Goal: Information Seeking & Learning: Learn about a topic

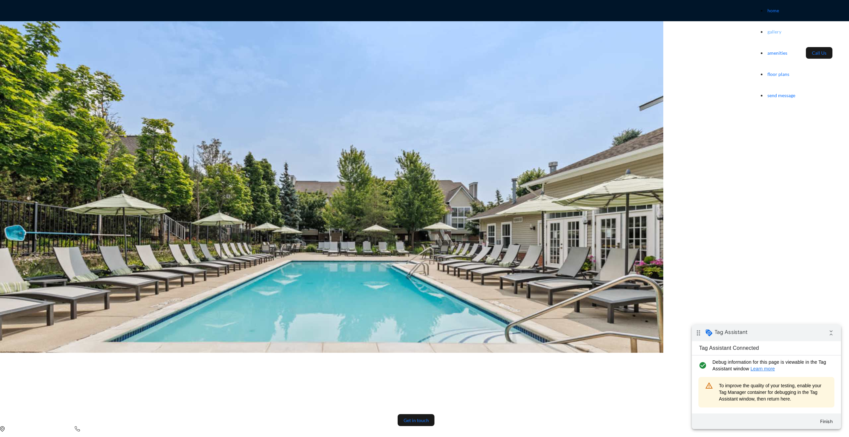
click at [767, 29] on link "gallery" at bounding box center [774, 32] width 14 height 6
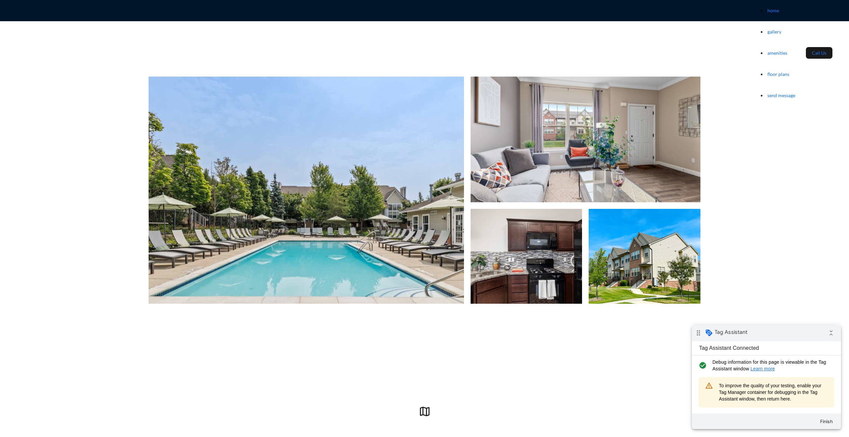
scroll to position [437, 0]
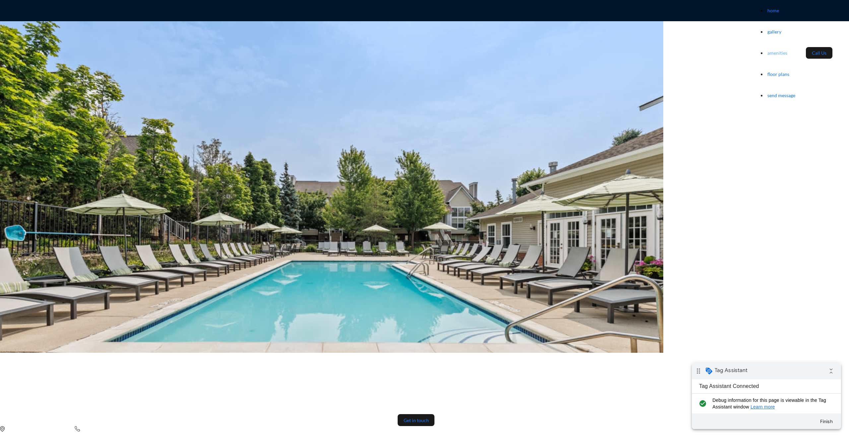
click at [767, 50] on link "amenities" at bounding box center [777, 53] width 20 height 6
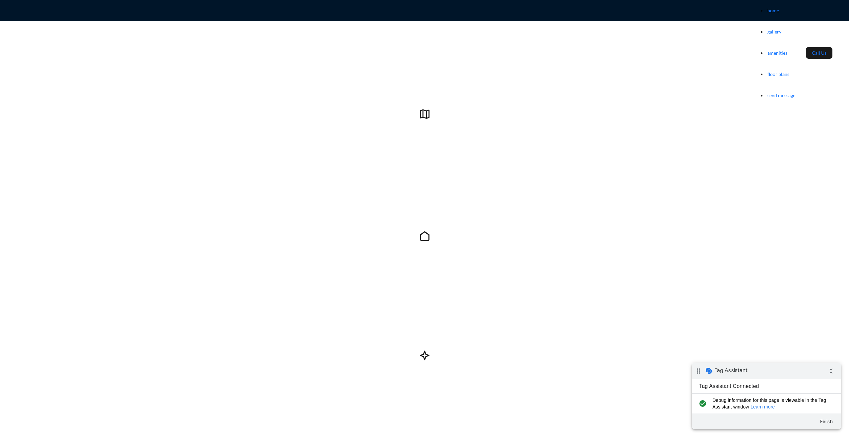
scroll to position [732, 0]
click at [811, 50] on link "Call Us" at bounding box center [818, 53] width 15 height 6
click at [760, 11] on div "home gallery amenities floor plans send message" at bounding box center [777, 53] width 34 height 106
click at [767, 11] on link "home" at bounding box center [773, 11] width 12 height 6
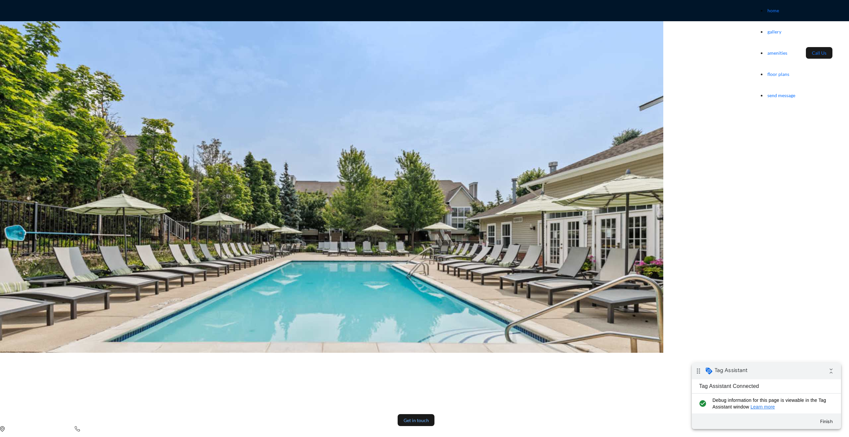
click at [429, 417] on link "Get in touch" at bounding box center [415, 420] width 25 height 6
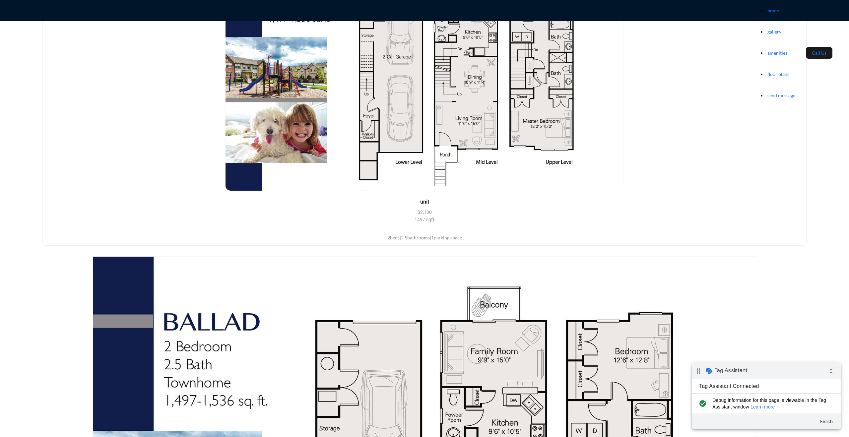
scroll to position [1188, 0]
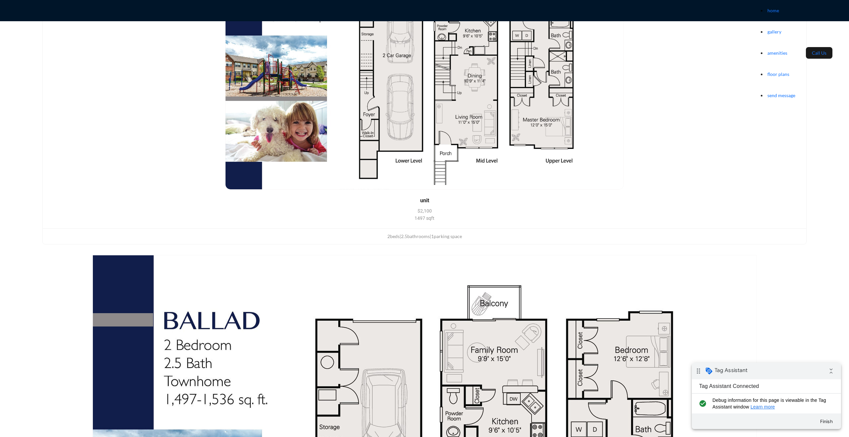
click at [827, 422] on button "Finish" at bounding box center [826, 421] width 24 height 12
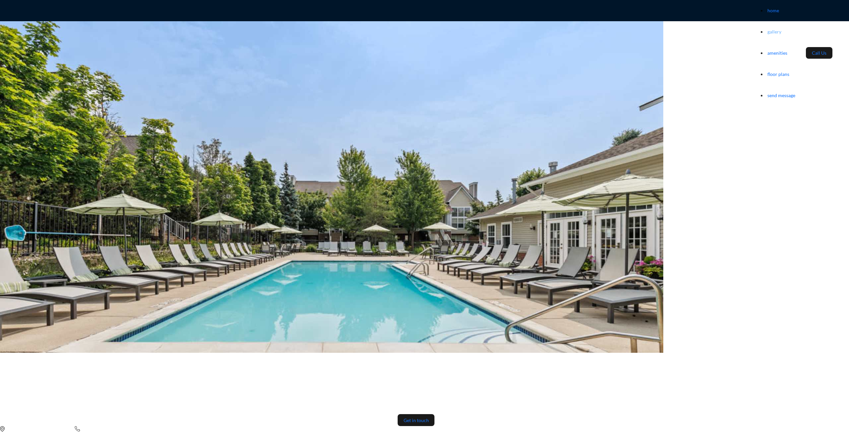
click at [767, 29] on link "gallery" at bounding box center [774, 32] width 14 height 6
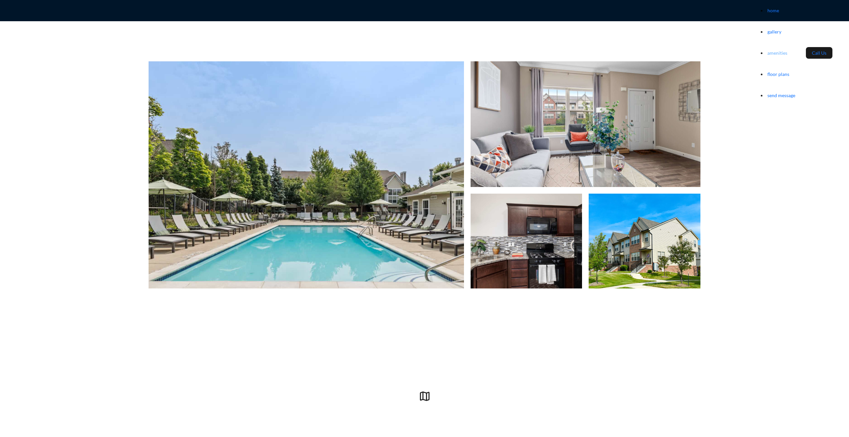
click at [767, 50] on link "amenities" at bounding box center [777, 53] width 20 height 6
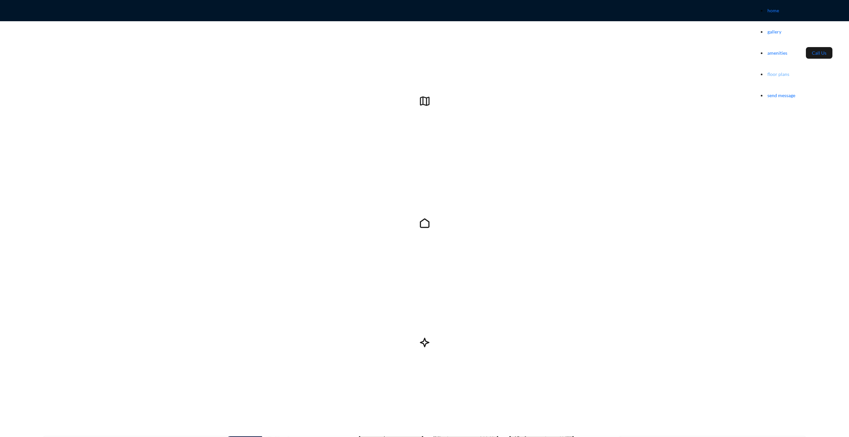
click at [767, 71] on link "floor plans" at bounding box center [778, 74] width 22 height 6
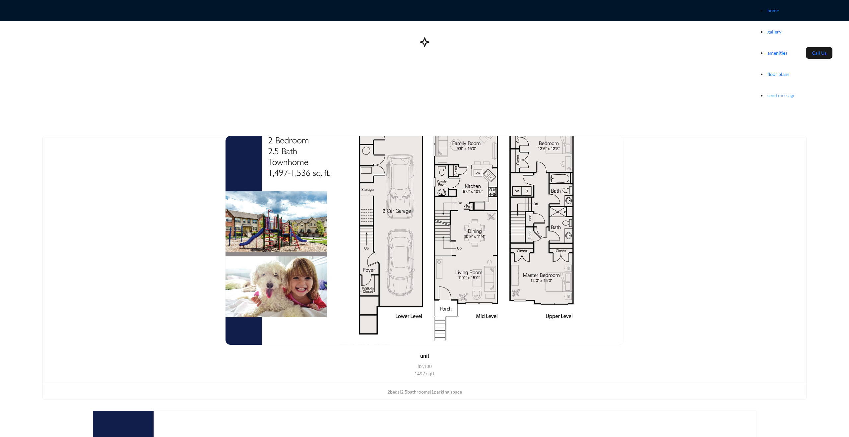
click at [767, 92] on link "send message" at bounding box center [781, 95] width 28 height 6
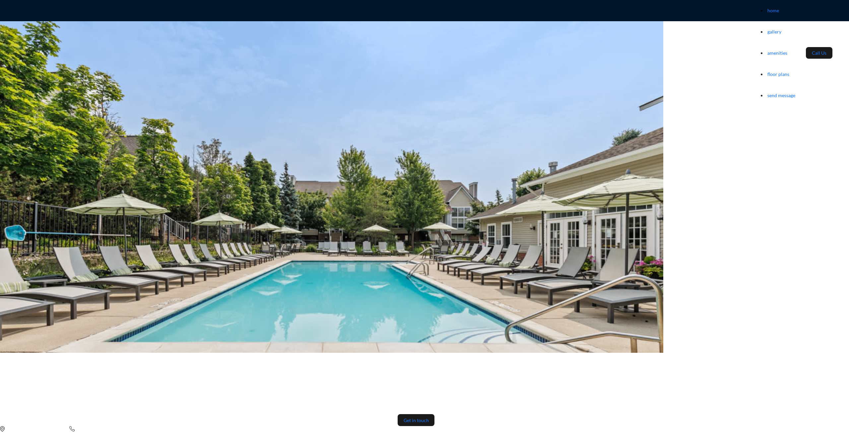
click at [435, 414] on button "Get in touch" at bounding box center [415, 420] width 37 height 12
click at [429, 417] on link "Get in touch" at bounding box center [415, 420] width 25 height 6
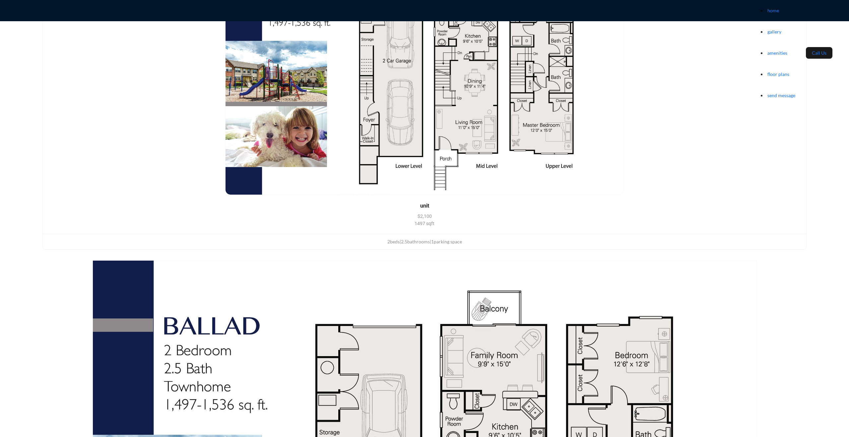
scroll to position [1188, 0]
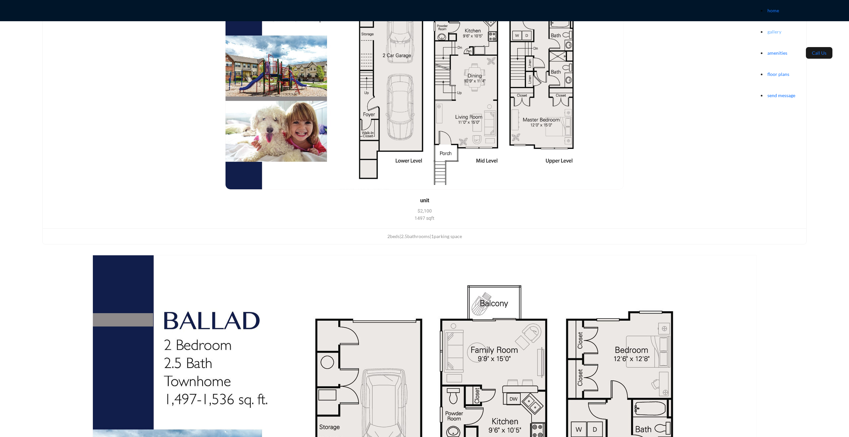
click at [767, 29] on link "gallery" at bounding box center [774, 32] width 14 height 6
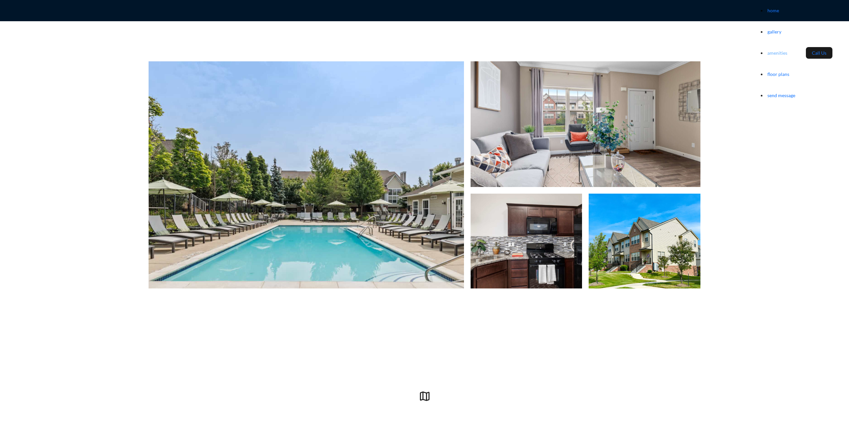
click at [767, 50] on link "amenities" at bounding box center [777, 53] width 20 height 6
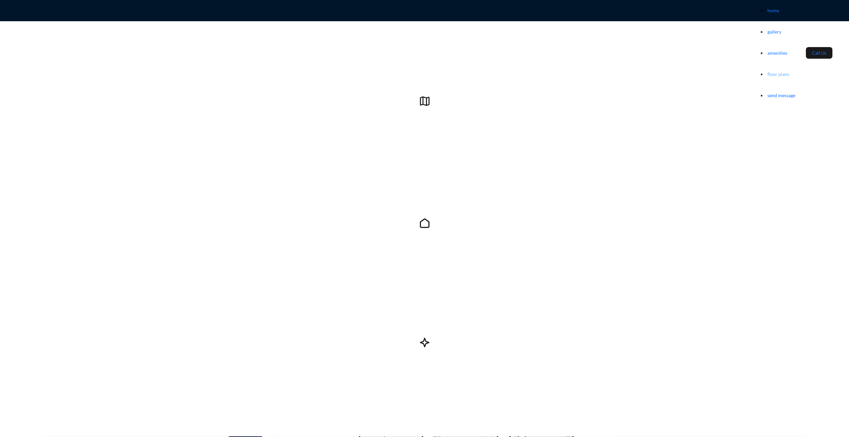
click at [767, 71] on link "floor plans" at bounding box center [778, 74] width 22 height 6
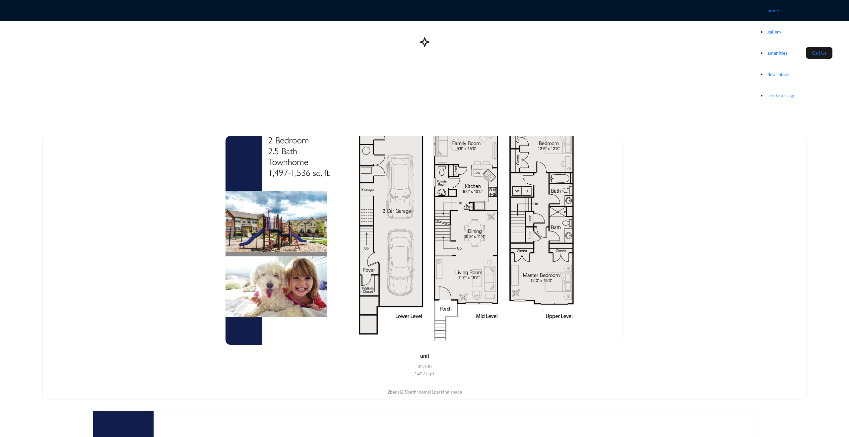
click at [767, 92] on link "send message" at bounding box center [781, 95] width 28 height 6
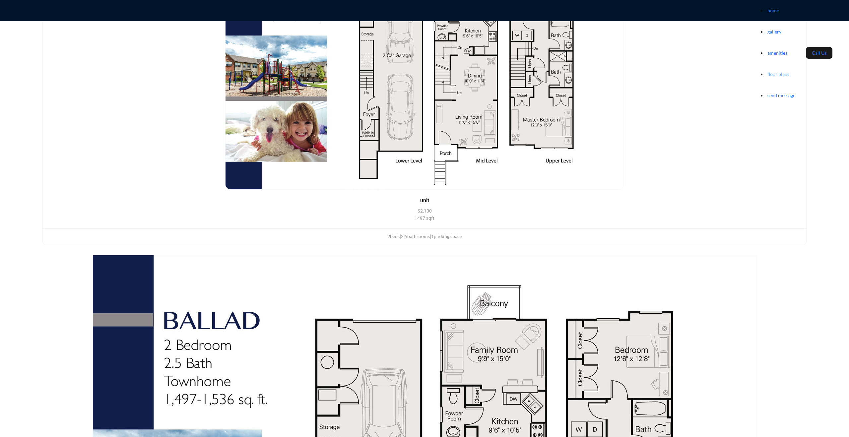
click at [767, 71] on link "floor plans" at bounding box center [778, 74] width 22 height 6
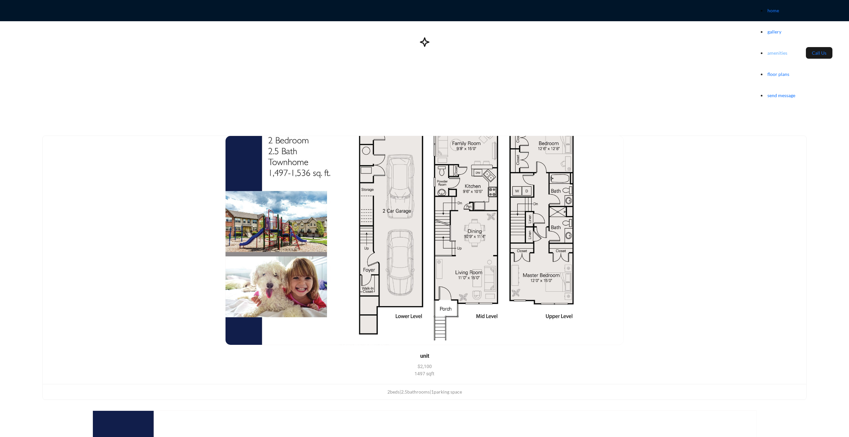
click at [767, 50] on link "amenities" at bounding box center [777, 53] width 20 height 6
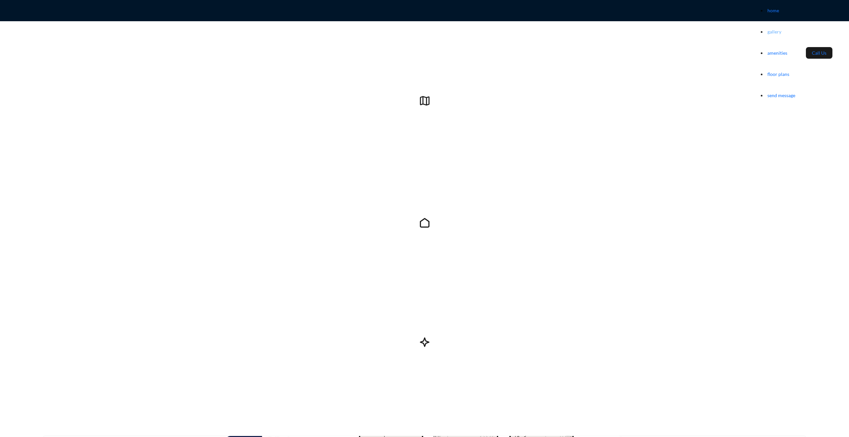
click at [767, 29] on link "gallery" at bounding box center [774, 32] width 14 height 6
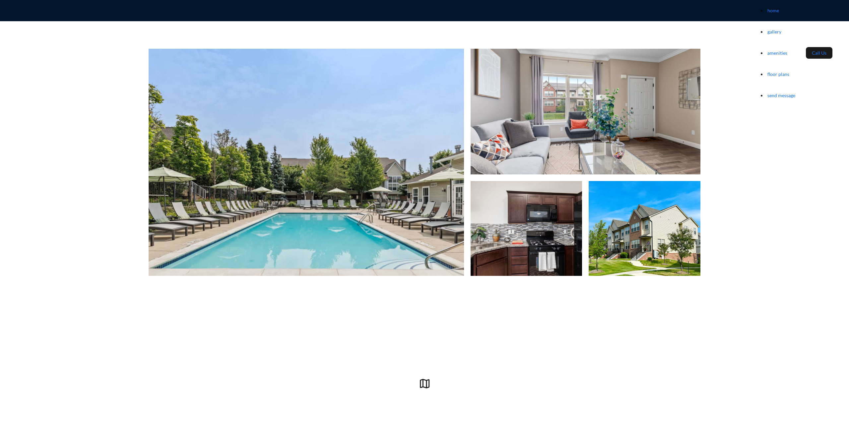
scroll to position [437, 0]
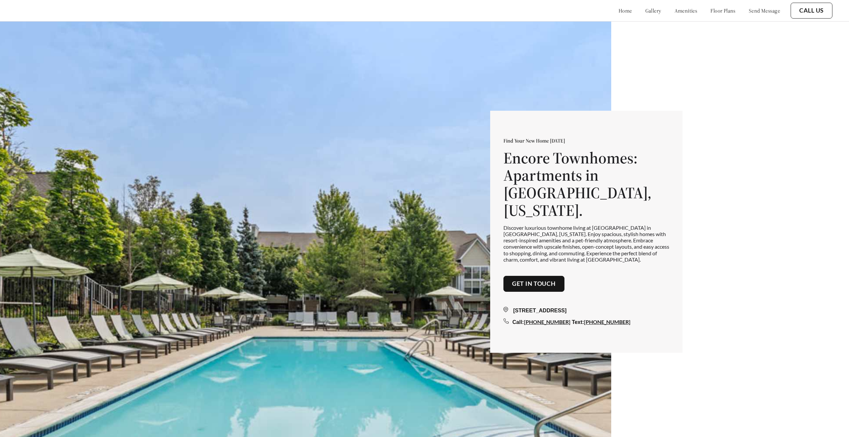
scroll to position [437, 0]
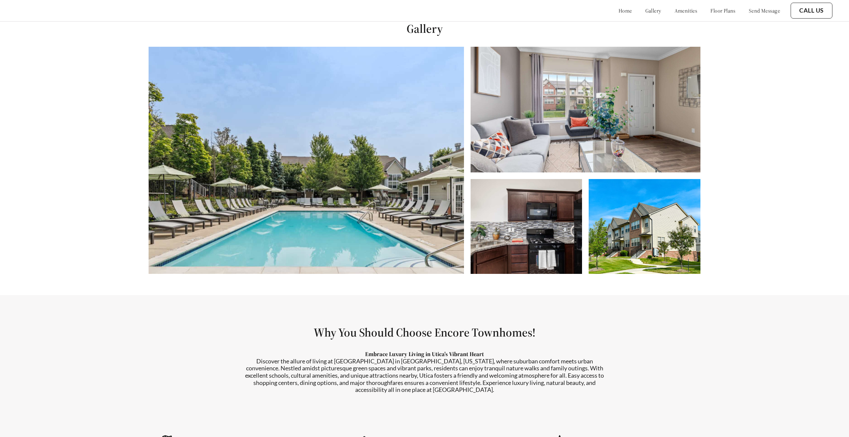
click at [558, 325] on h1 "Why You Should Choose Encore Townhomes!" at bounding box center [424, 332] width 817 height 15
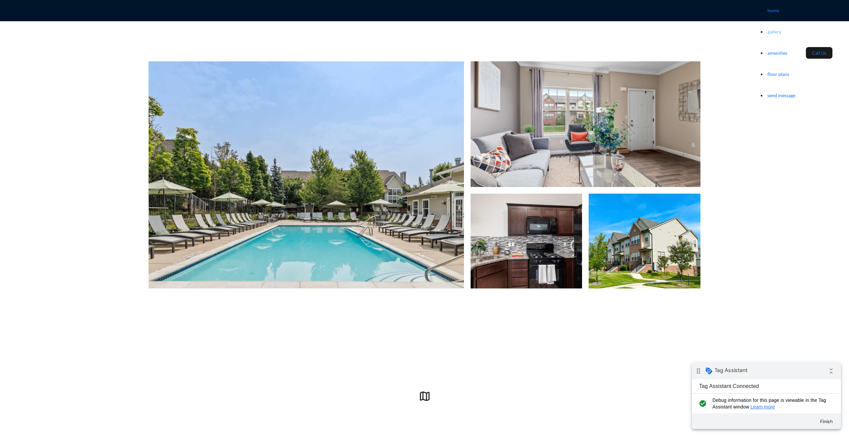
click at [767, 29] on link "gallery" at bounding box center [774, 32] width 14 height 6
click at [767, 50] on link "amenities" at bounding box center [777, 53] width 20 height 6
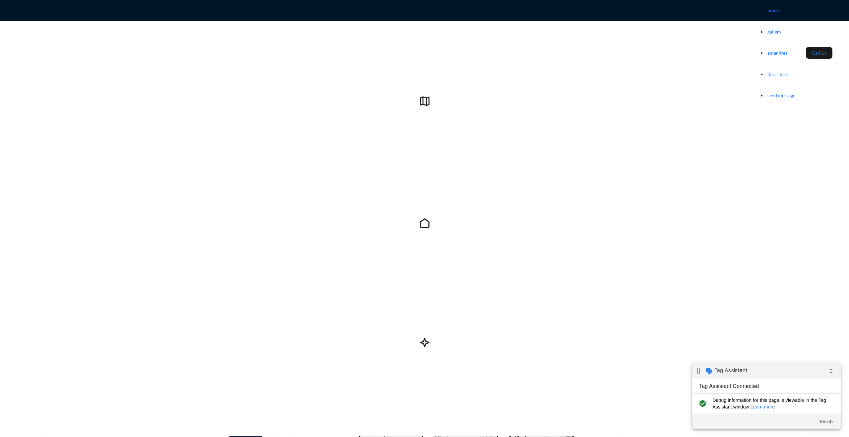
click at [767, 71] on link "floor plans" at bounding box center [778, 74] width 22 height 6
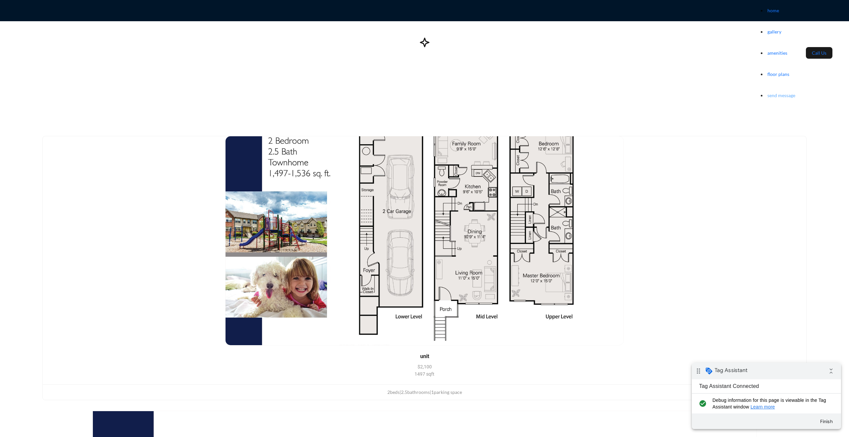
click at [767, 92] on link "send message" at bounding box center [781, 95] width 28 height 6
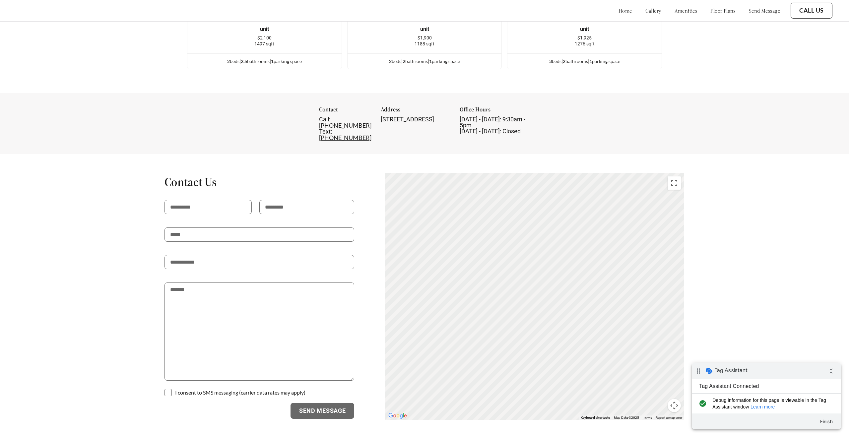
scroll to position [1188, 0]
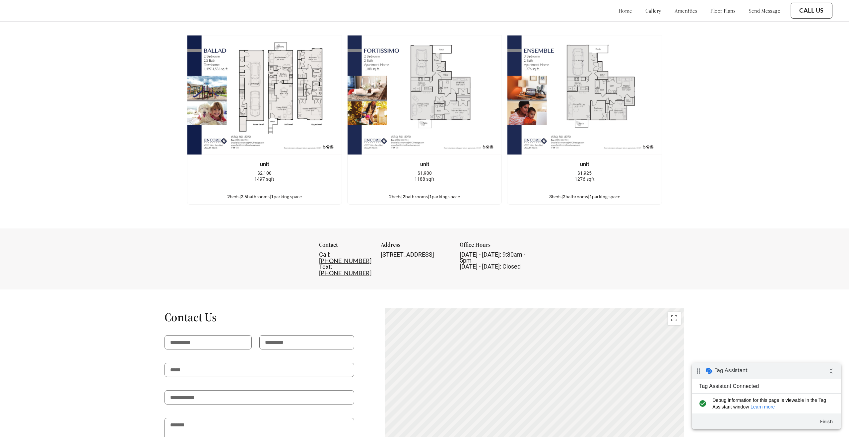
click at [755, 9] on link "send message" at bounding box center [763, 10] width 31 height 7
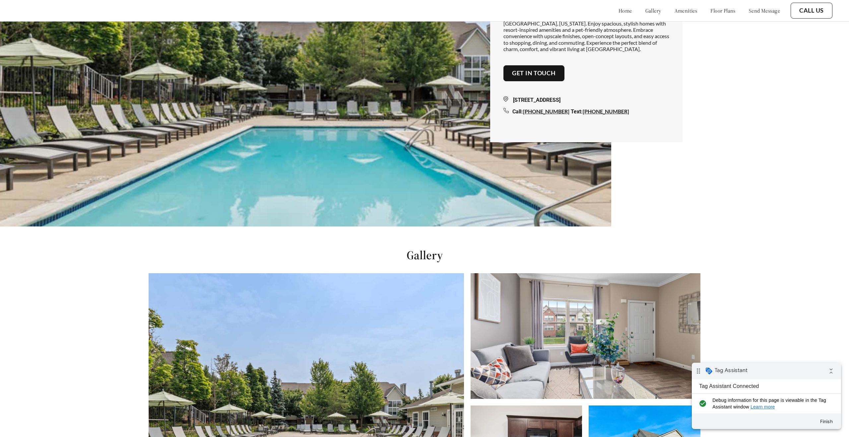
scroll to position [0, 0]
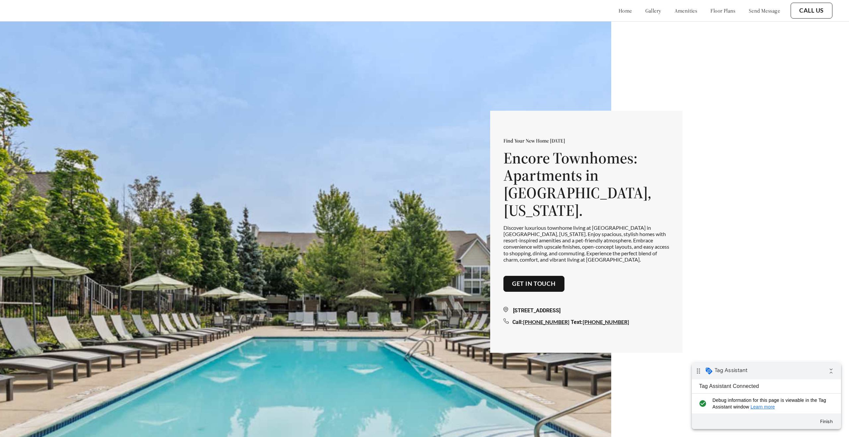
click at [516, 280] on link "Get in touch" at bounding box center [534, 283] width 44 height 7
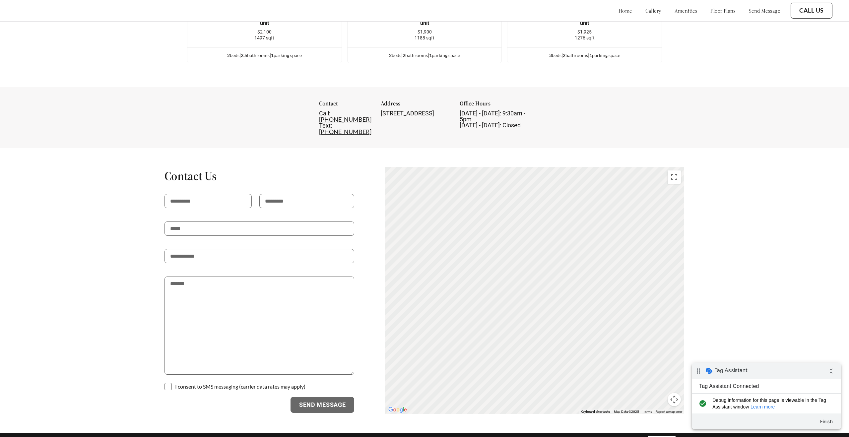
scroll to position [1188, 0]
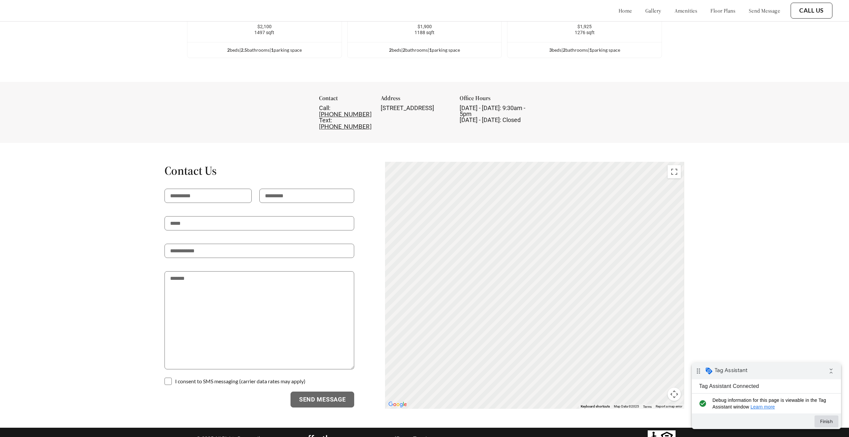
click at [825, 422] on button "Finish" at bounding box center [826, 421] width 24 height 12
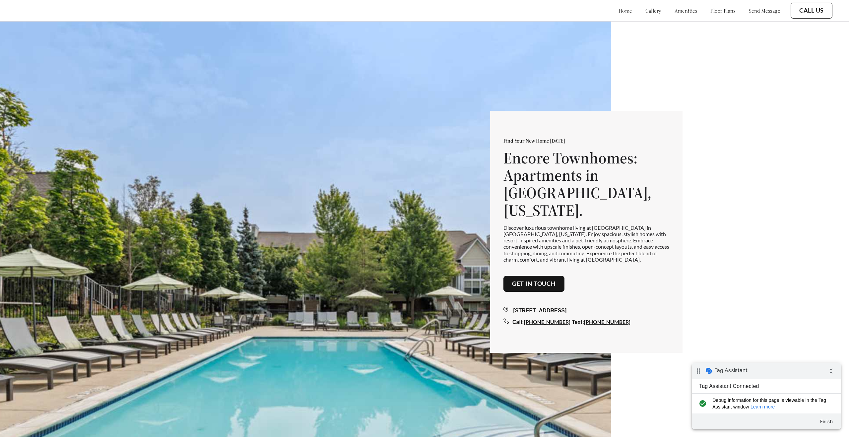
click at [618, 11] on link "home" at bounding box center [625, 10] width 14 height 7
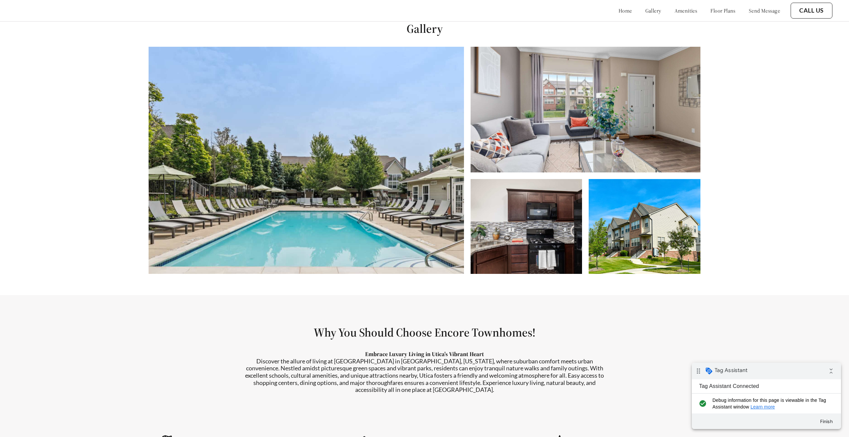
click at [674, 11] on link "amenities" at bounding box center [685, 10] width 23 height 7
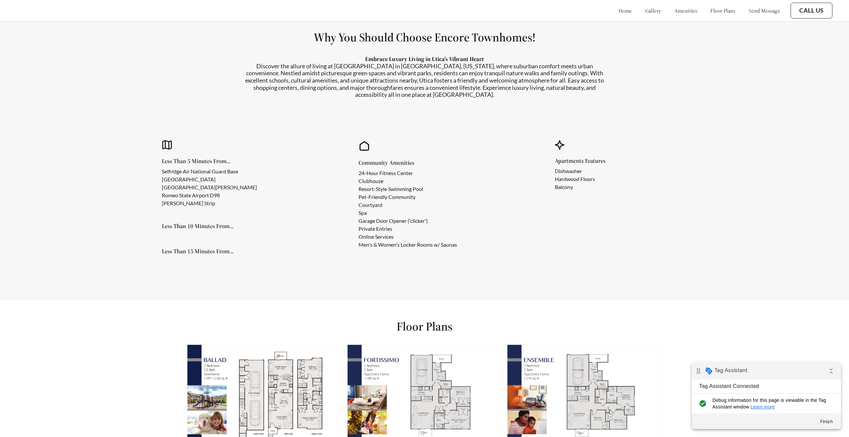
click at [720, 12] on link "floor plans" at bounding box center [722, 10] width 25 height 7
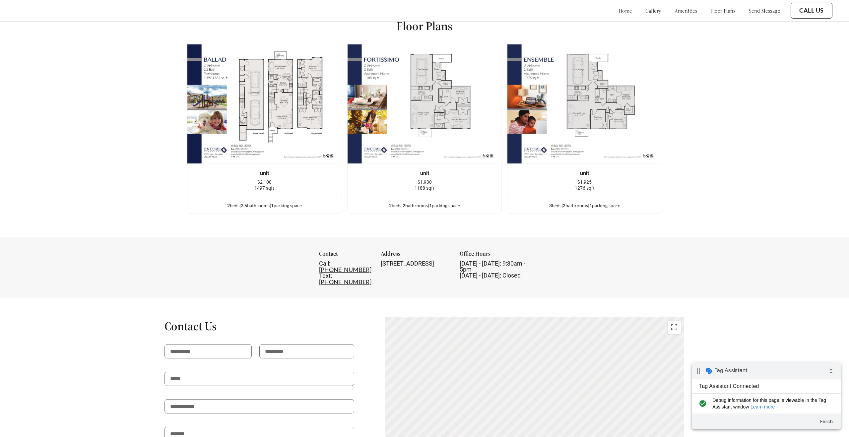
click at [754, 11] on link "send message" at bounding box center [763, 10] width 31 height 7
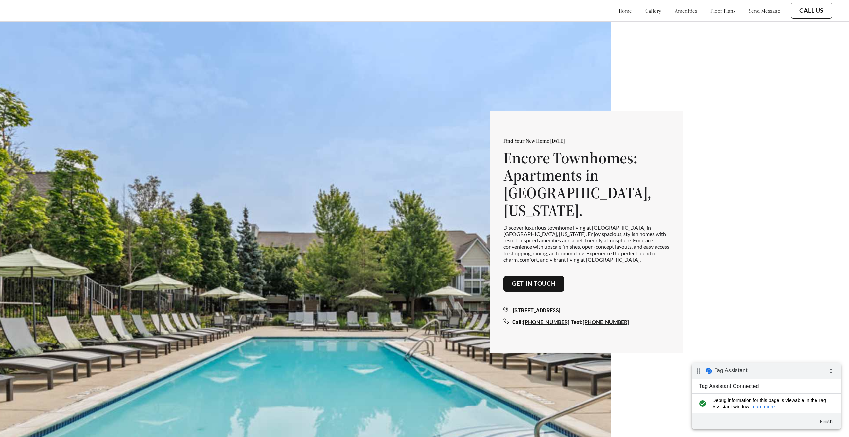
click at [522, 280] on link "Get in touch" at bounding box center [534, 283] width 44 height 7
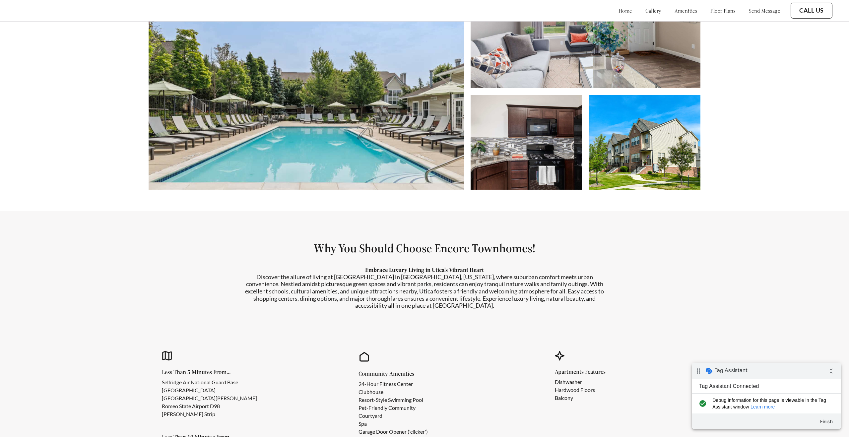
scroll to position [443, 0]
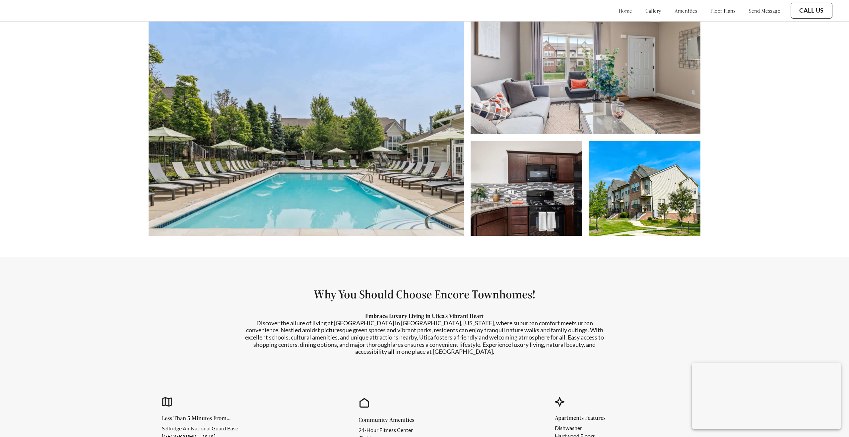
scroll to position [621, 0]
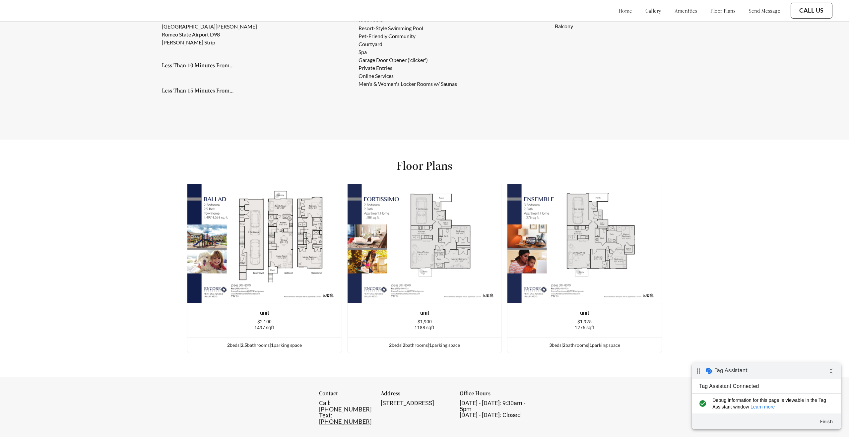
click at [645, 10] on link "gallery" at bounding box center [653, 10] width 16 height 7
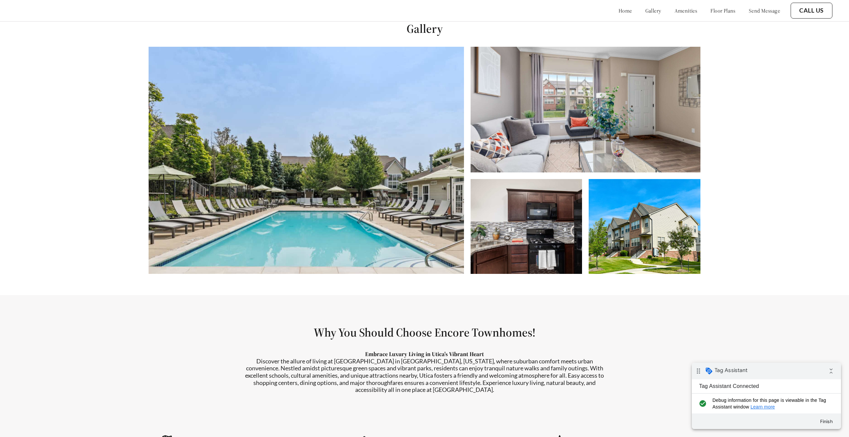
click at [674, 11] on link "amenities" at bounding box center [685, 10] width 23 height 7
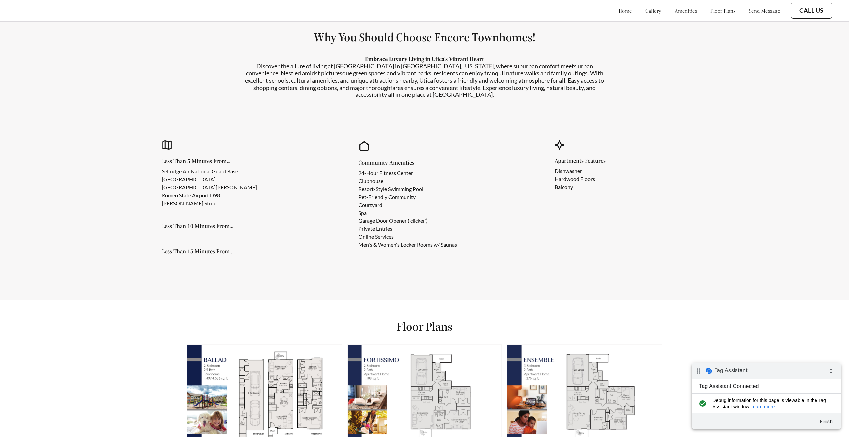
click at [713, 10] on link "floor plans" at bounding box center [722, 10] width 25 height 7
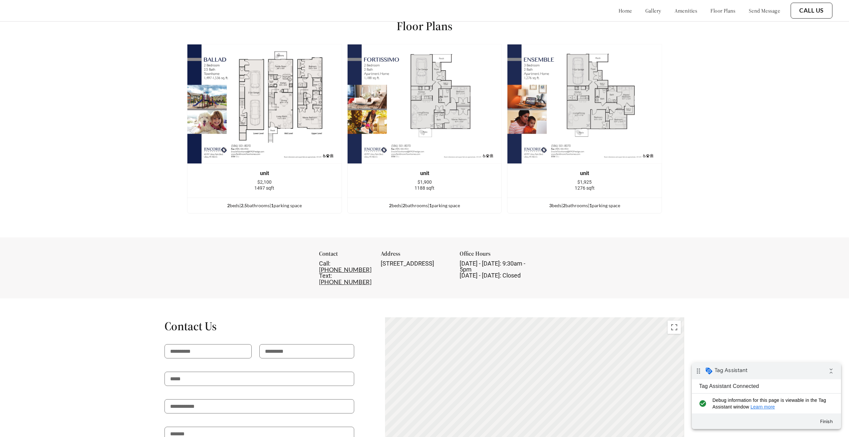
click at [756, 12] on link "send message" at bounding box center [763, 10] width 31 height 7
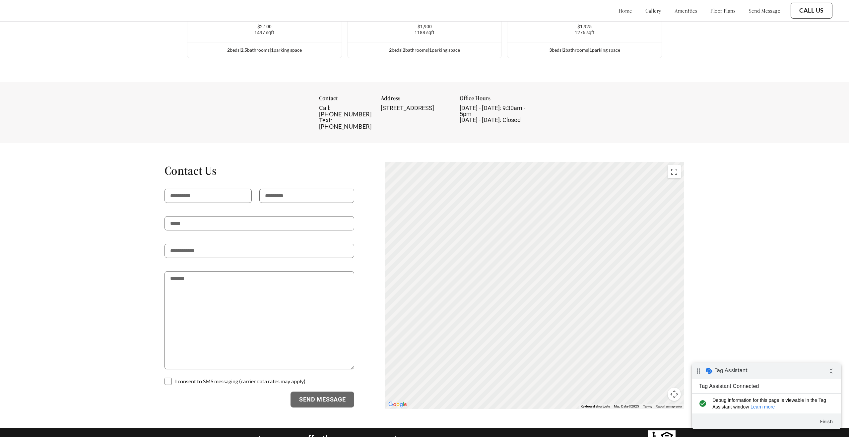
click at [618, 11] on link "home" at bounding box center [625, 10] width 14 height 7
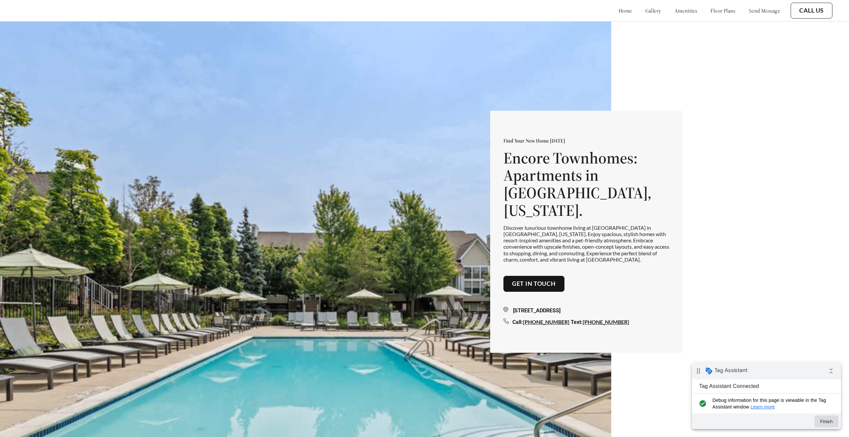
click at [829, 422] on button "Finish" at bounding box center [826, 421] width 24 height 12
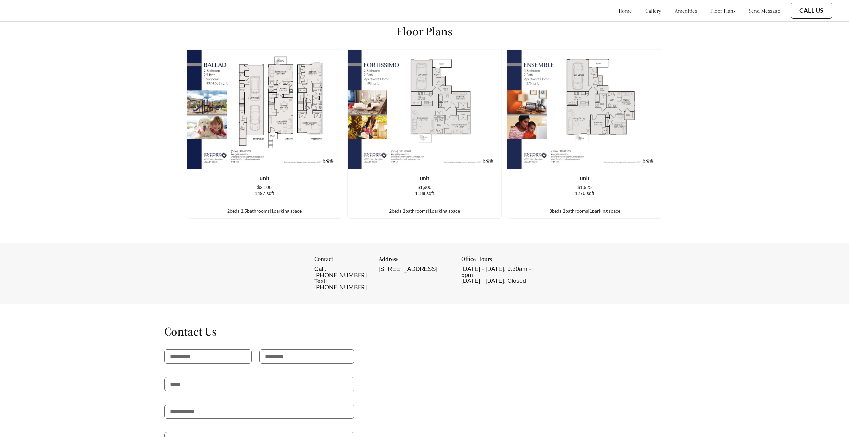
scroll to position [732, 0]
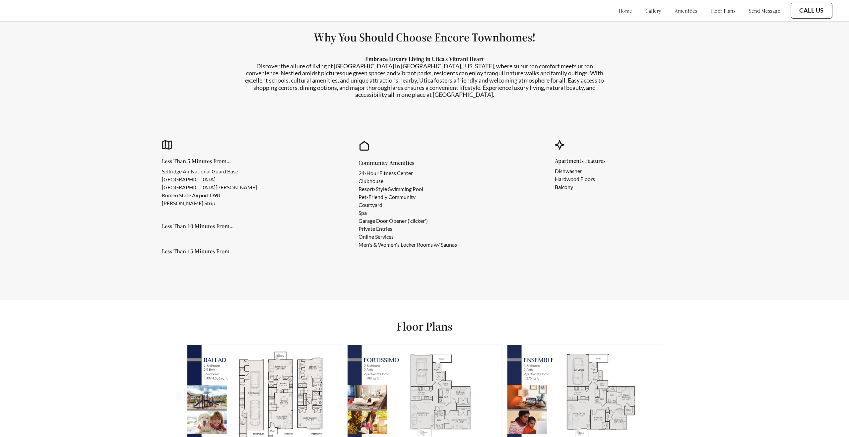
click at [618, 11] on link "home" at bounding box center [625, 10] width 14 height 7
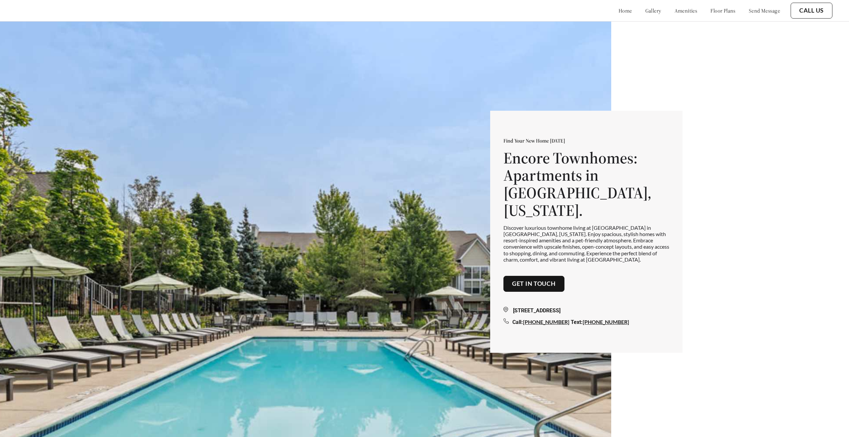
click at [645, 11] on link "gallery" at bounding box center [653, 10] width 16 height 7
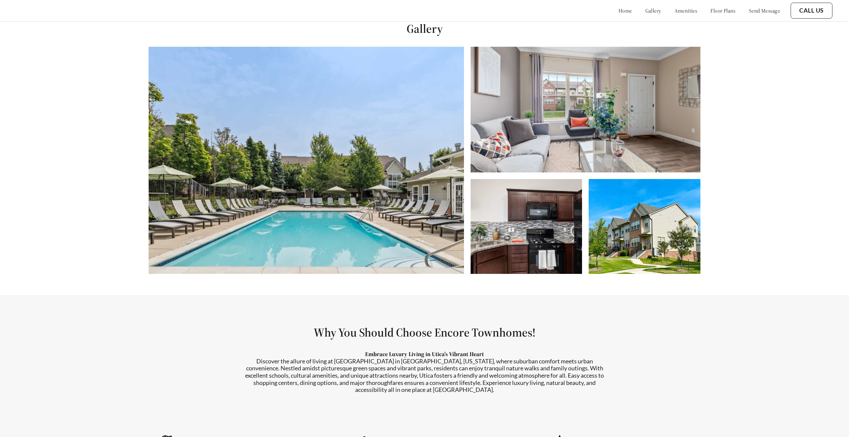
click at [674, 10] on link "amenities" at bounding box center [685, 10] width 23 height 7
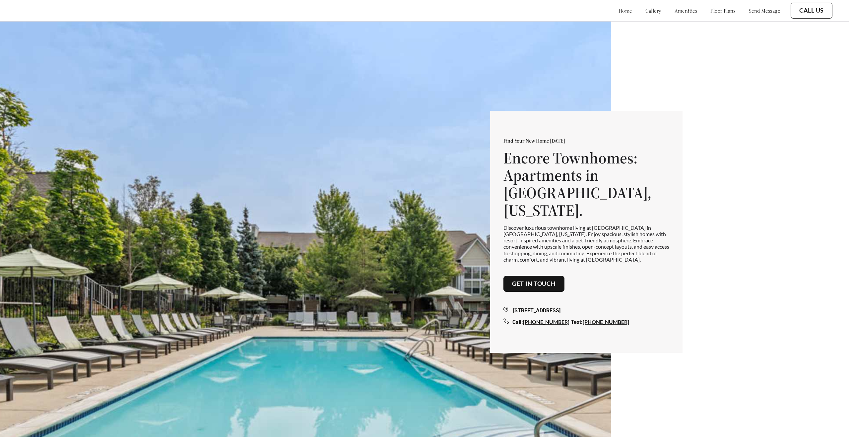
click at [532, 280] on link "Get in touch" at bounding box center [534, 283] width 44 height 7
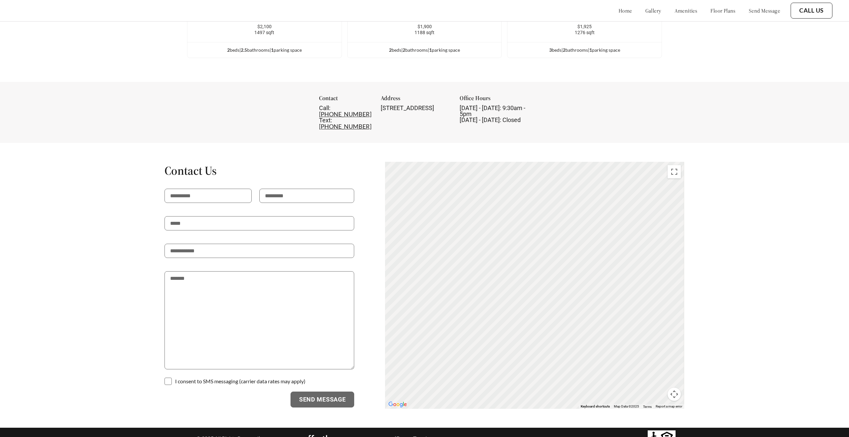
click at [714, 12] on link "floor plans" at bounding box center [722, 10] width 25 height 7
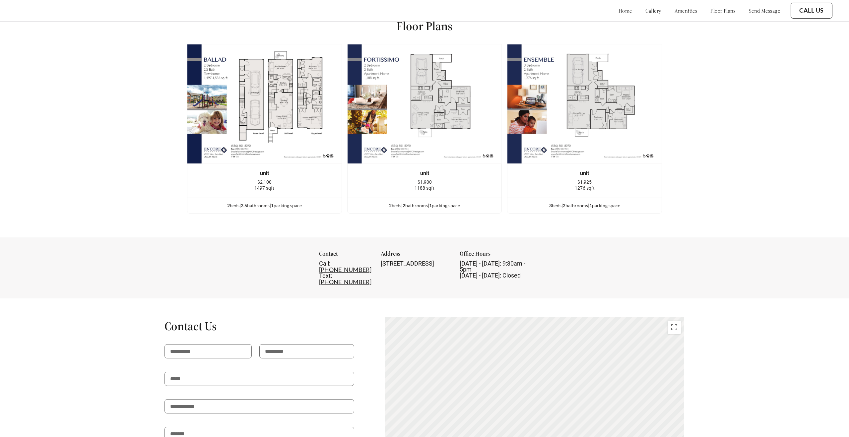
click at [674, 14] on link "amenities" at bounding box center [685, 10] width 23 height 7
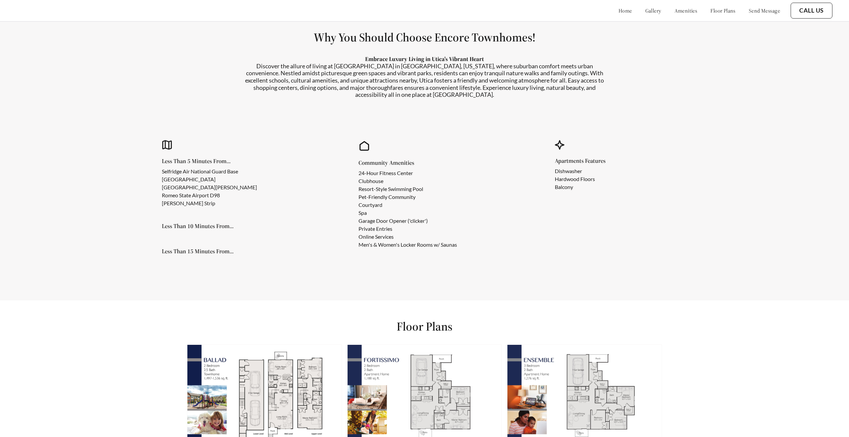
click at [753, 13] on link "send message" at bounding box center [763, 10] width 31 height 7
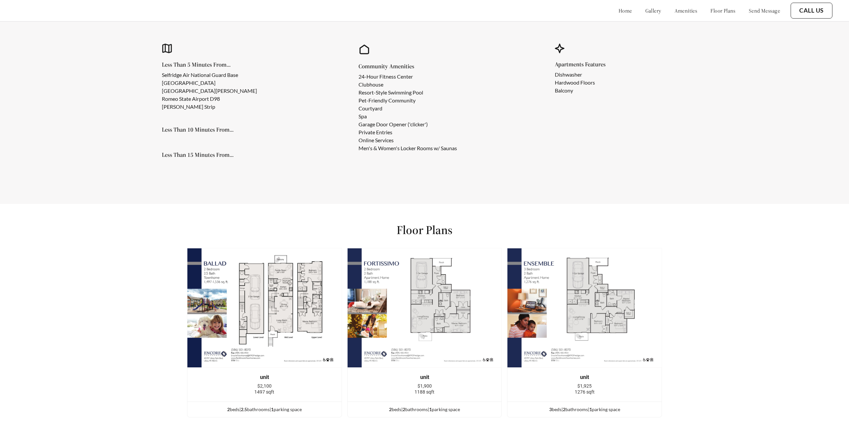
scroll to position [803, 0]
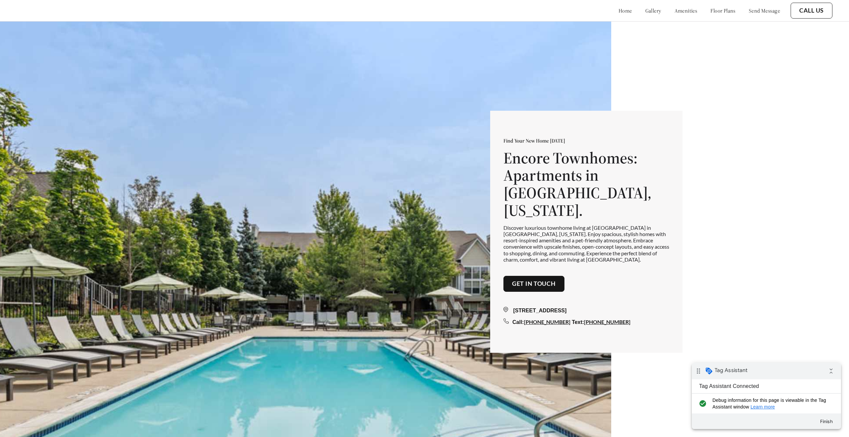
click at [645, 12] on link "gallery" at bounding box center [653, 10] width 16 height 7
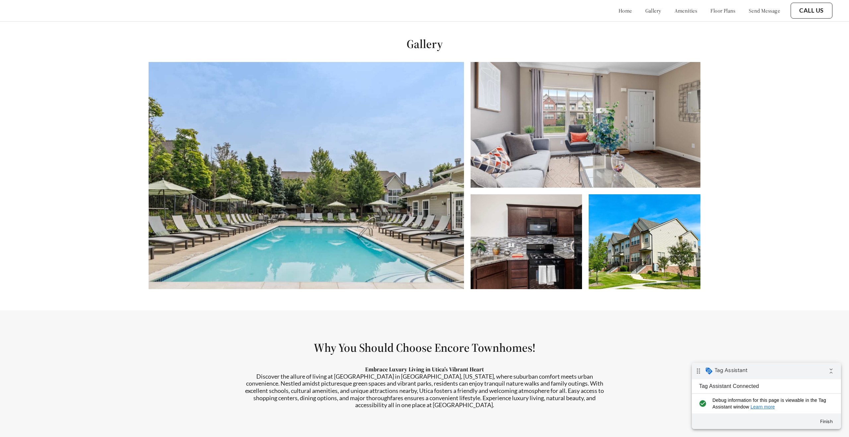
scroll to position [437, 0]
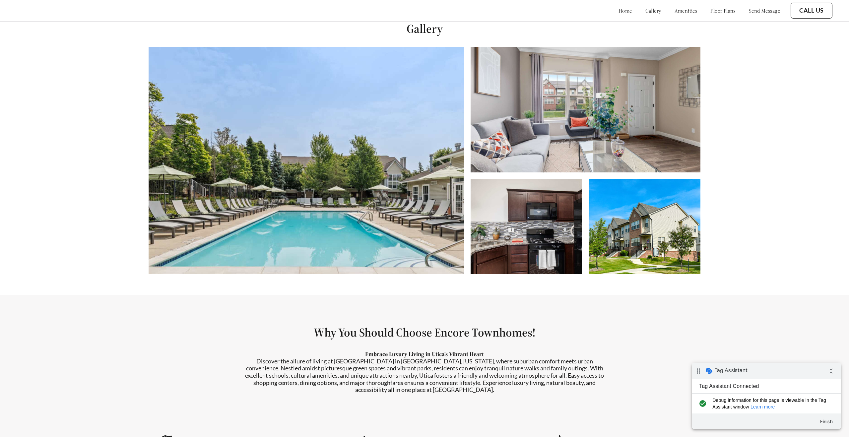
click at [674, 11] on link "amenities" at bounding box center [685, 10] width 23 height 7
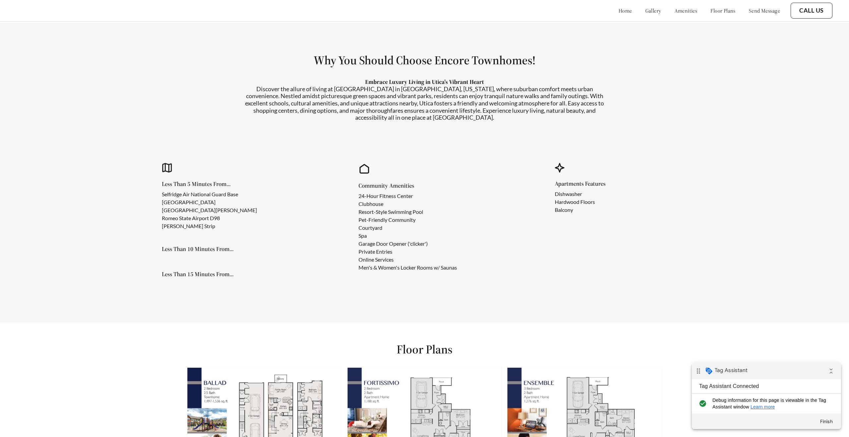
scroll to position [732, 0]
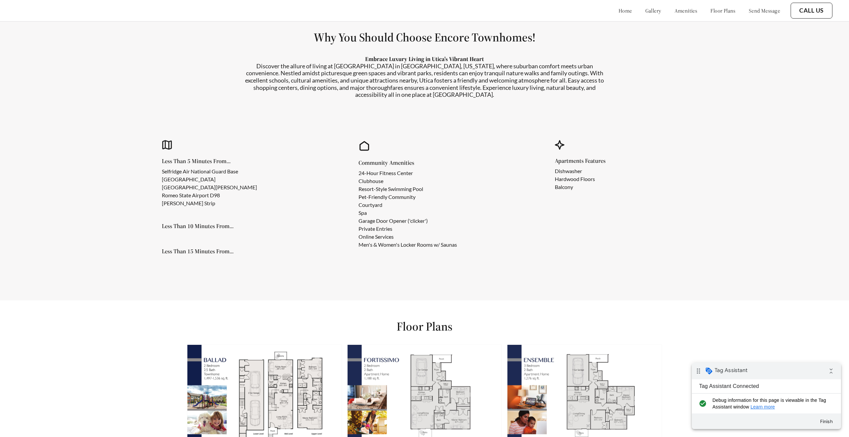
click at [710, 11] on link "floor plans" at bounding box center [722, 10] width 25 height 7
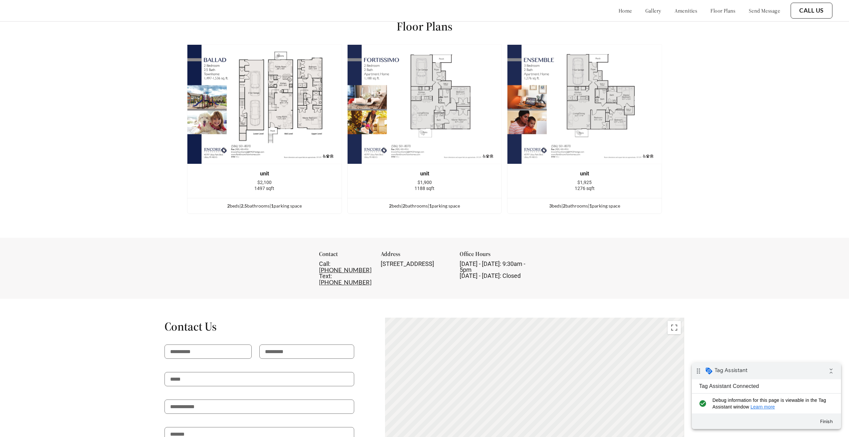
scroll to position [1032, 0]
click at [748, 8] on link "send message" at bounding box center [763, 10] width 31 height 7
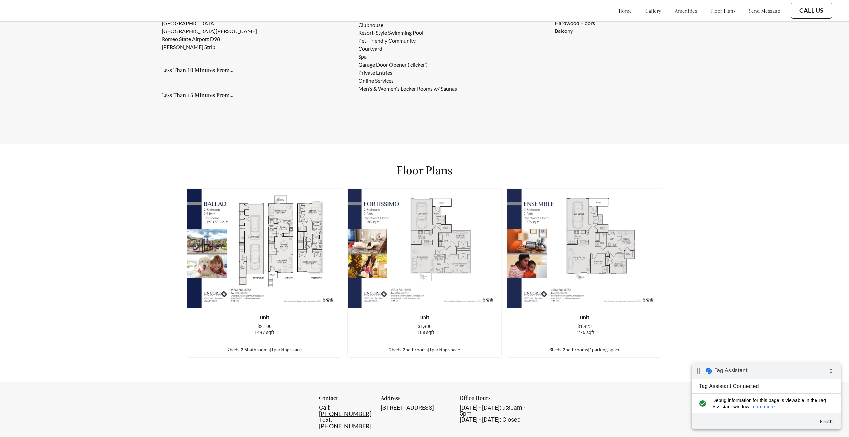
click at [618, 10] on link "home" at bounding box center [625, 10] width 14 height 7
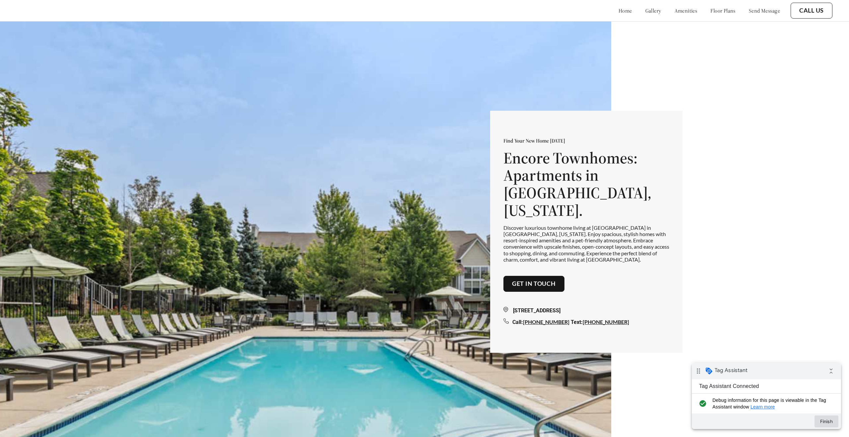
click at [830, 421] on button "Finish" at bounding box center [826, 421] width 24 height 12
click at [645, 10] on link "gallery" at bounding box center [653, 10] width 16 height 7
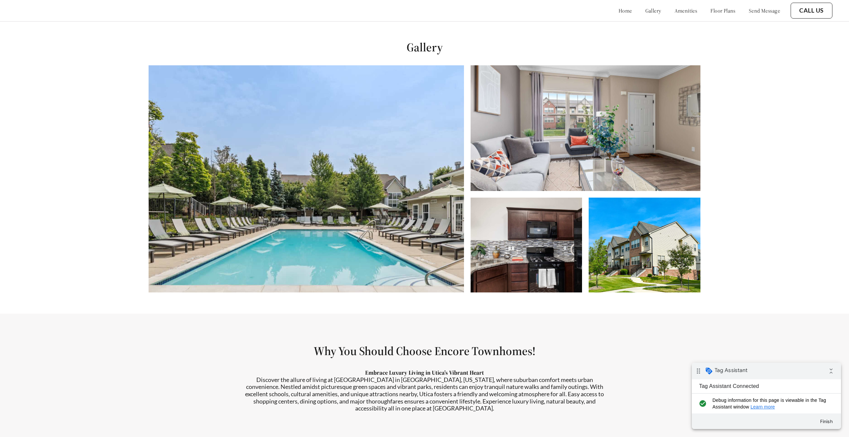
scroll to position [437, 0]
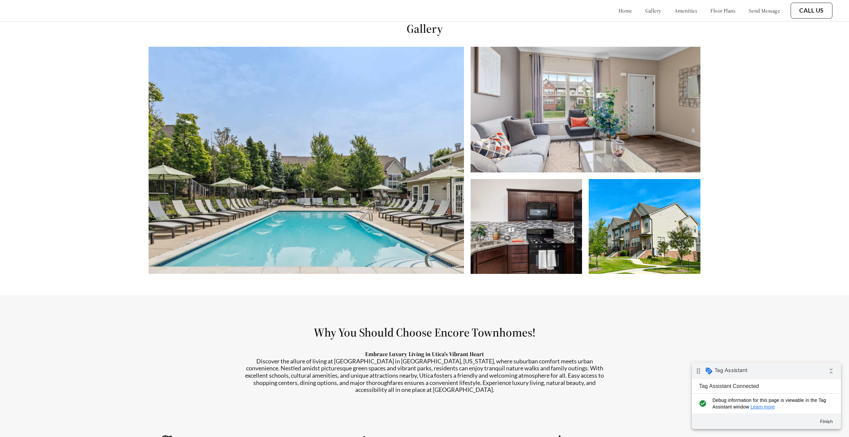
click at [674, 12] on link "amenities" at bounding box center [685, 10] width 23 height 7
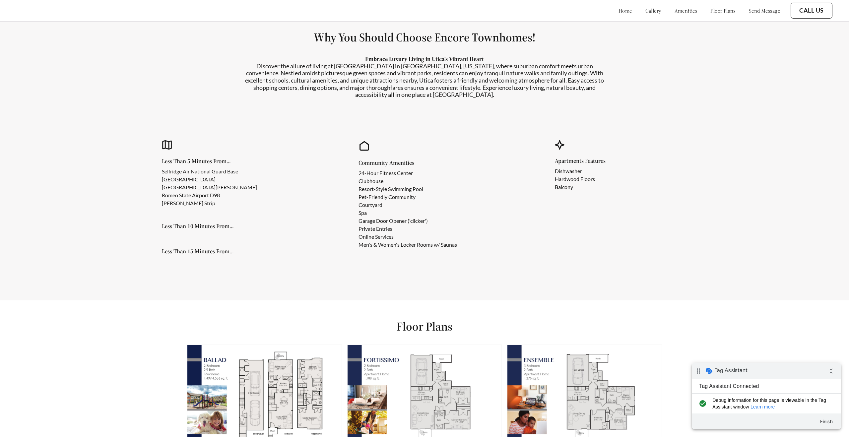
click at [713, 9] on link "floor plans" at bounding box center [722, 10] width 25 height 7
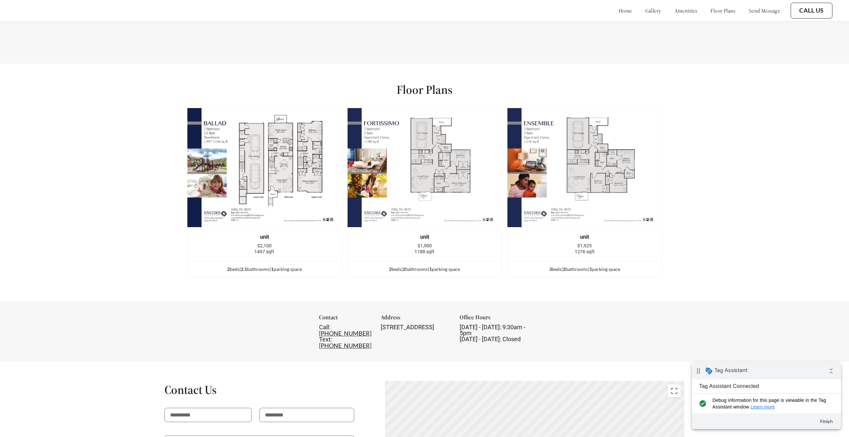
scroll to position [1032, 0]
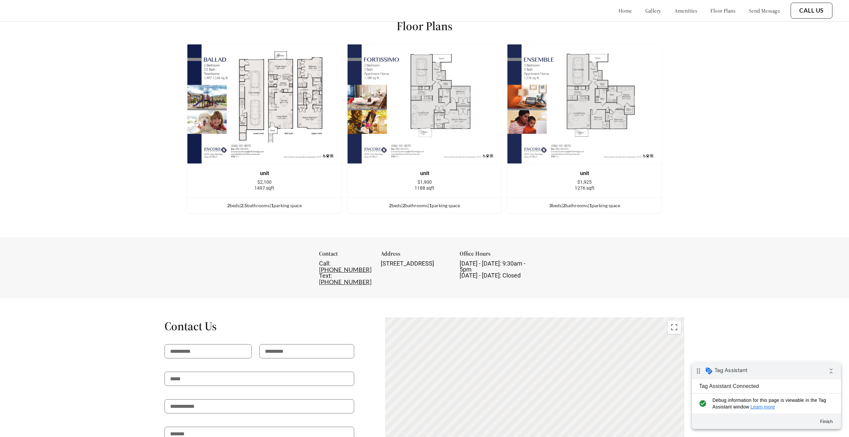
click at [760, 11] on link "send message" at bounding box center [763, 10] width 31 height 7
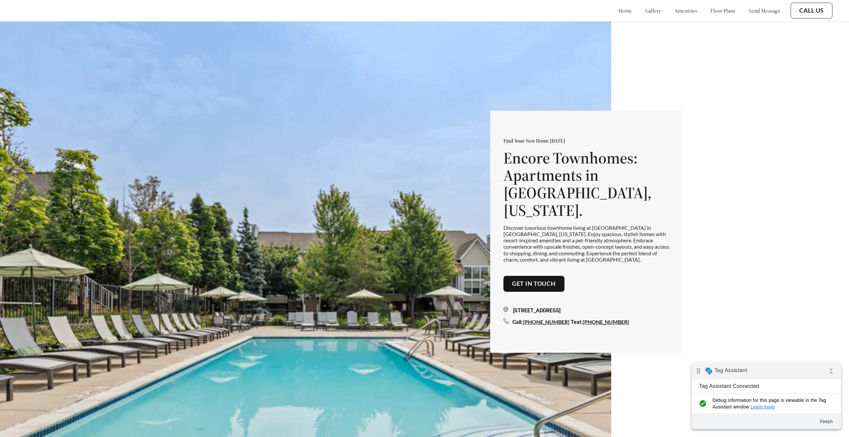
click at [537, 292] on div "[STREET_ADDRESS] Call: [PHONE_NUMBER] Text: [PHONE_NUMBER]" at bounding box center [586, 309] width 166 height 34
click at [537, 280] on link "Get in touch" at bounding box center [534, 283] width 44 height 7
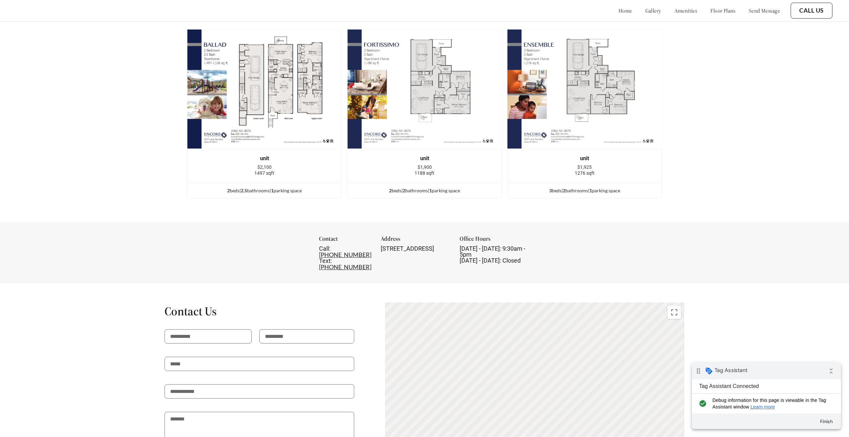
scroll to position [1188, 0]
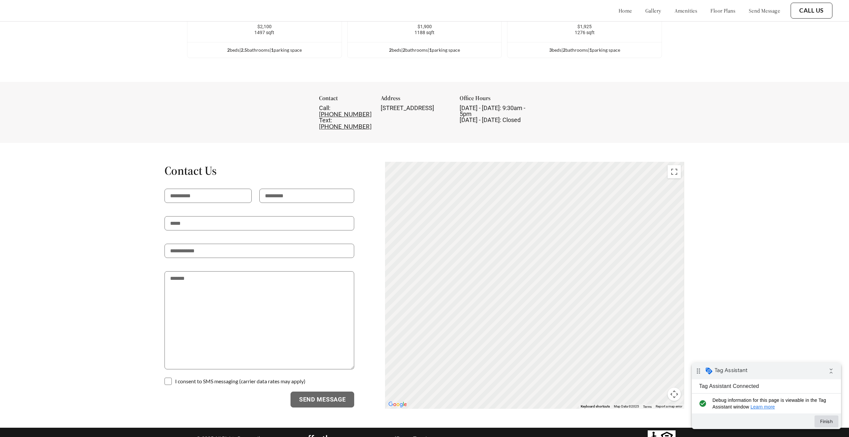
click at [826, 423] on button "Finish" at bounding box center [826, 421] width 24 height 12
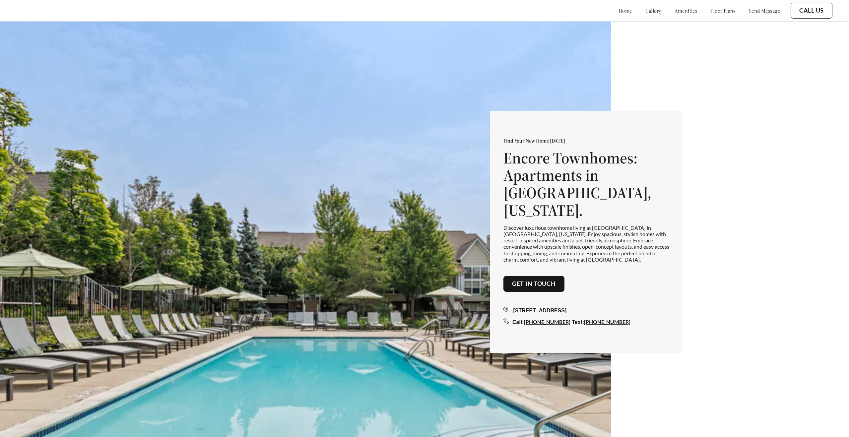
click at [618, 8] on link "home" at bounding box center [625, 10] width 14 height 7
click at [645, 11] on link "gallery" at bounding box center [653, 10] width 16 height 7
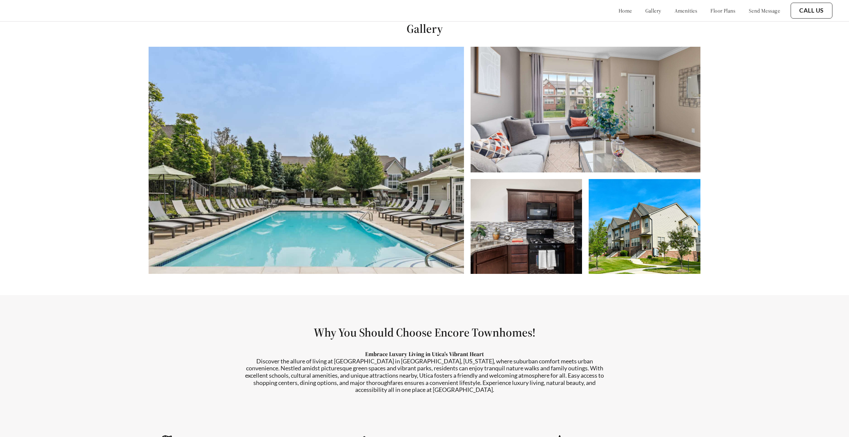
click at [674, 9] on link "amenities" at bounding box center [685, 10] width 23 height 7
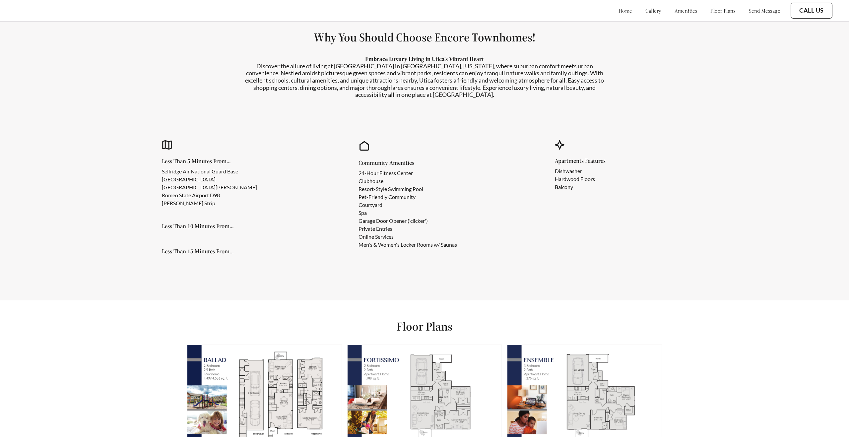
click at [710, 9] on link "floor plans" at bounding box center [722, 10] width 25 height 7
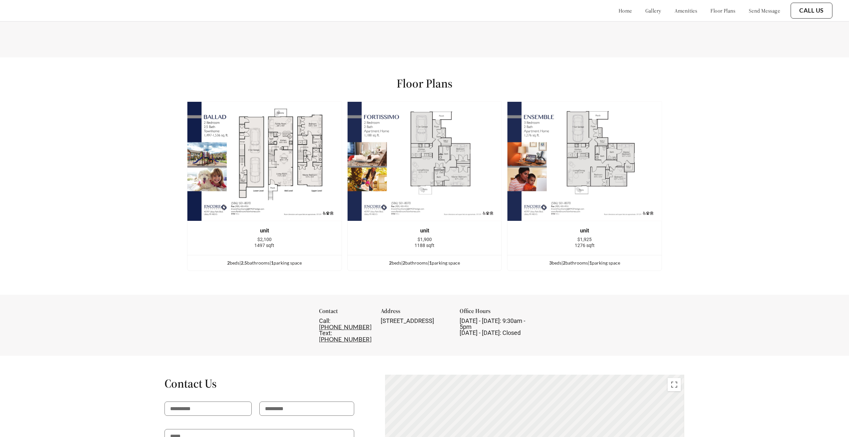
scroll to position [1032, 0]
